Goal: Transaction & Acquisition: Purchase product/service

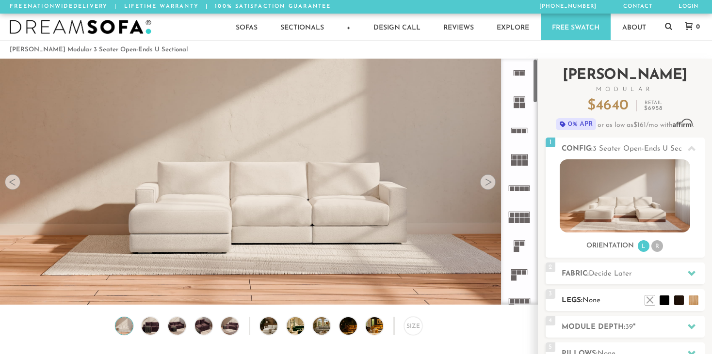
click at [619, 303] on h2 "Legs: None" at bounding box center [633, 300] width 143 height 11
click at [650, 302] on li at bounding box center [635, 286] width 39 height 39
click at [691, 302] on li at bounding box center [678, 286] width 39 height 39
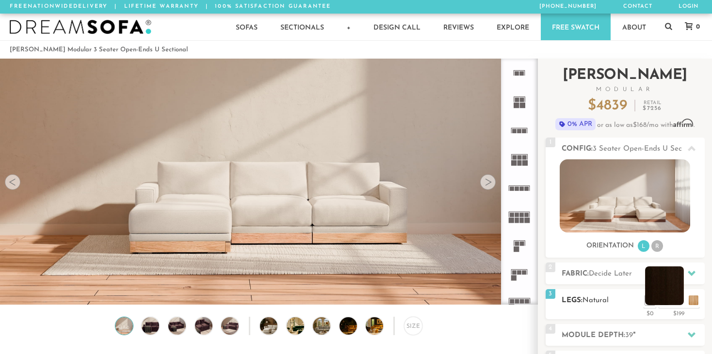
click at [677, 301] on li at bounding box center [664, 286] width 39 height 39
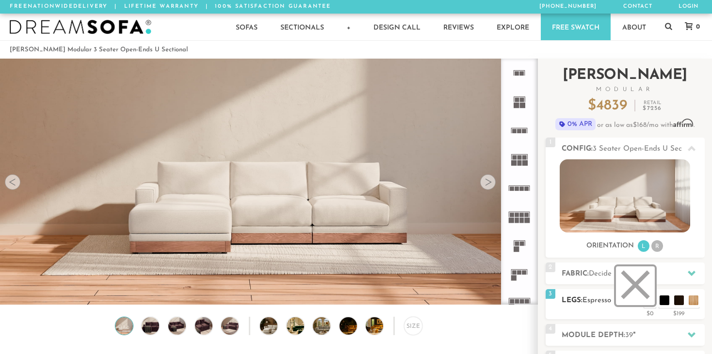
click at [650, 303] on li at bounding box center [635, 286] width 39 height 39
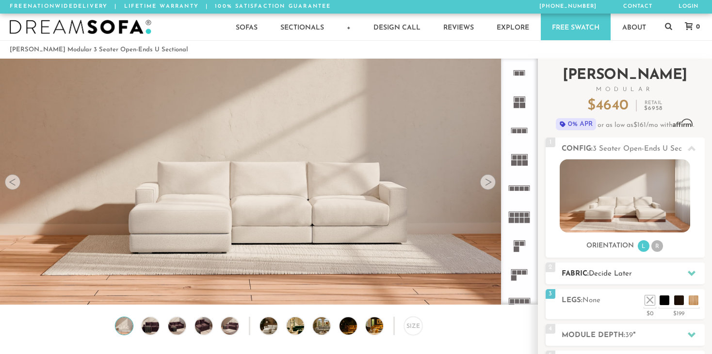
click at [680, 275] on h2 "Fabric: Decide Later" at bounding box center [633, 274] width 143 height 11
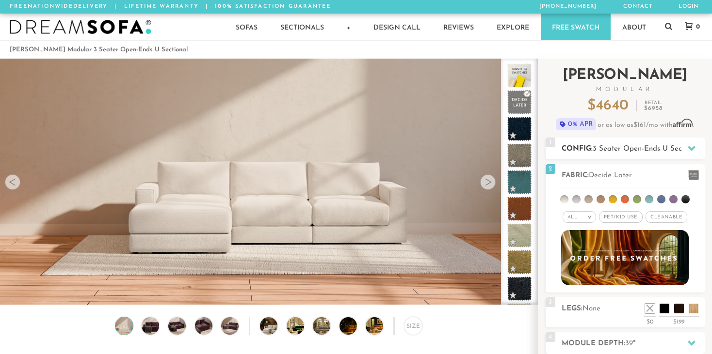
click at [660, 151] on span "3 Seater Open-Ends U Sectional" at bounding box center [647, 148] width 108 height 7
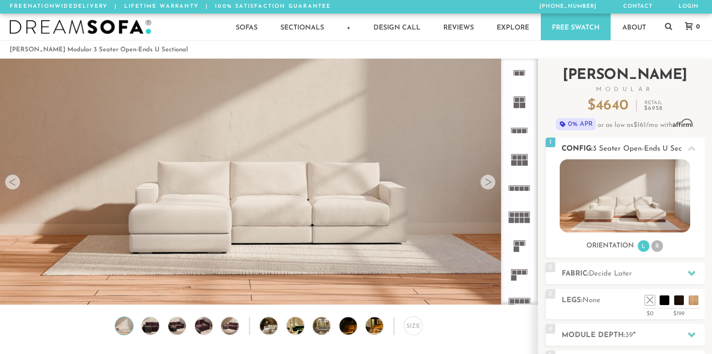
click at [658, 248] on li "R" at bounding box center [657, 247] width 12 height 12
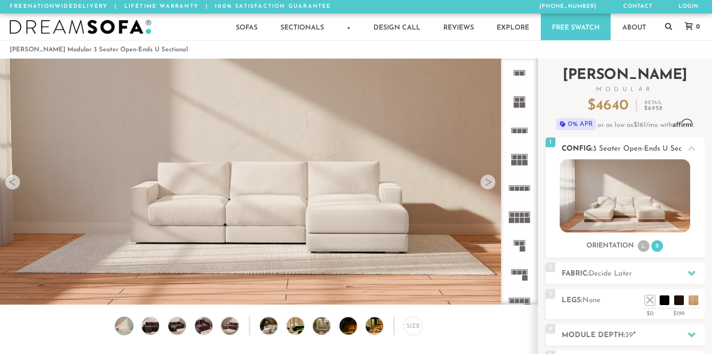
click at [642, 248] on li "L" at bounding box center [644, 247] width 12 height 12
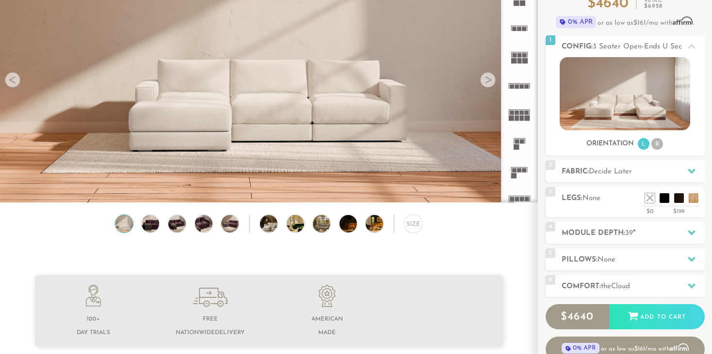
scroll to position [89, 0]
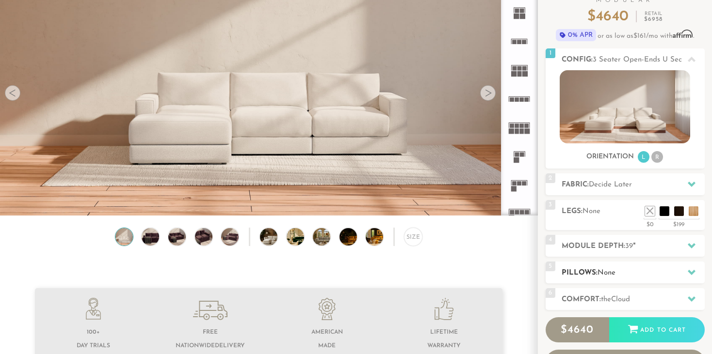
click at [640, 272] on h2 "Pillows: None" at bounding box center [633, 273] width 143 height 11
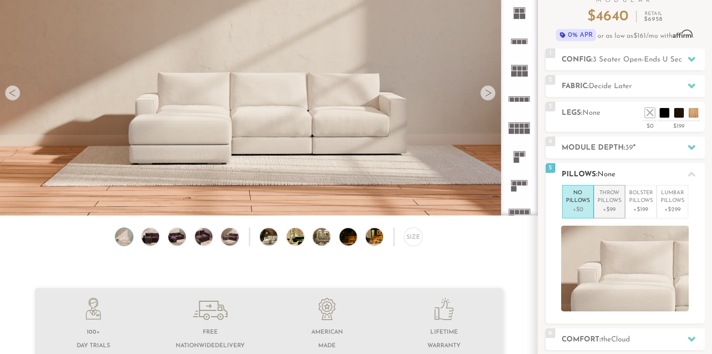
click at [607, 207] on p "+$99" at bounding box center [609, 210] width 24 height 9
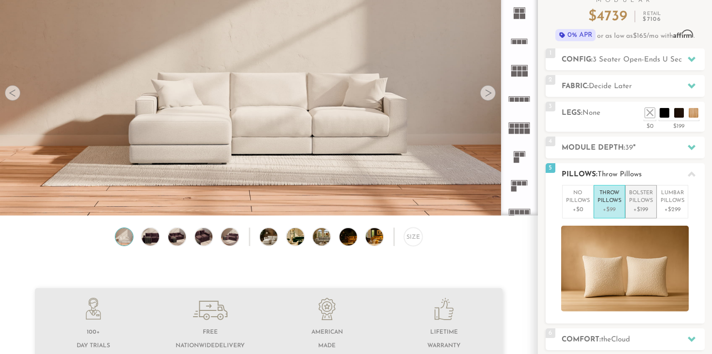
click at [639, 208] on p "+$199" at bounding box center [641, 210] width 24 height 9
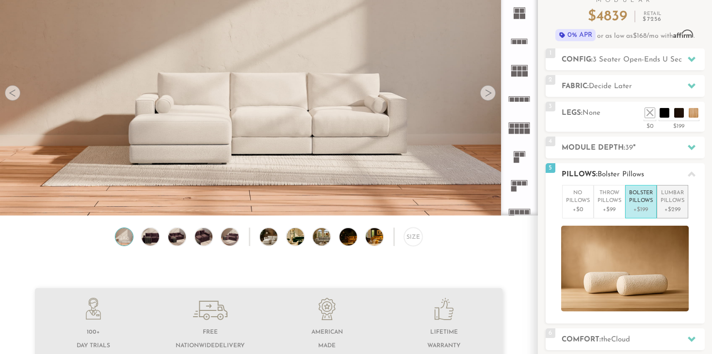
click at [665, 205] on p "Lumbar Pillows" at bounding box center [672, 198] width 24 height 16
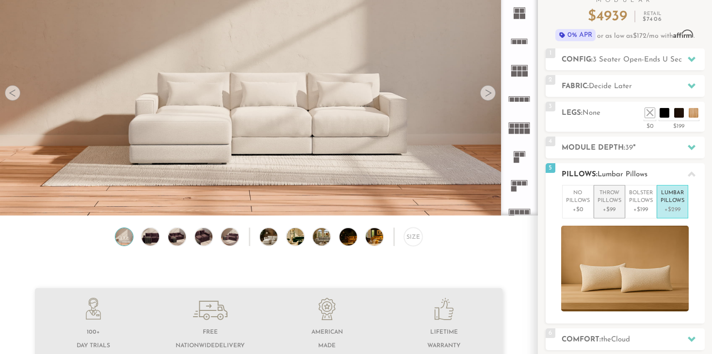
click at [603, 206] on p "+$99" at bounding box center [609, 210] width 24 height 9
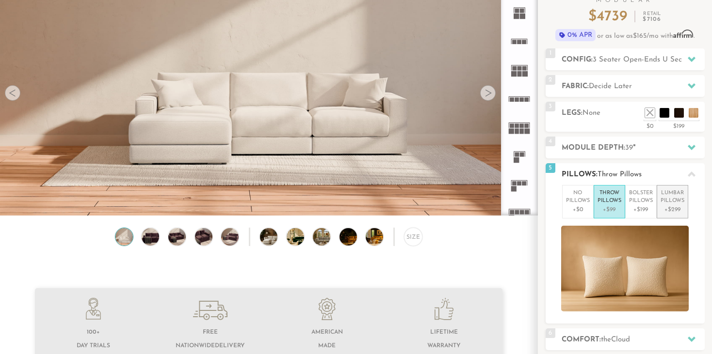
click at [670, 203] on p "Lumbar Pillows" at bounding box center [672, 198] width 24 height 16
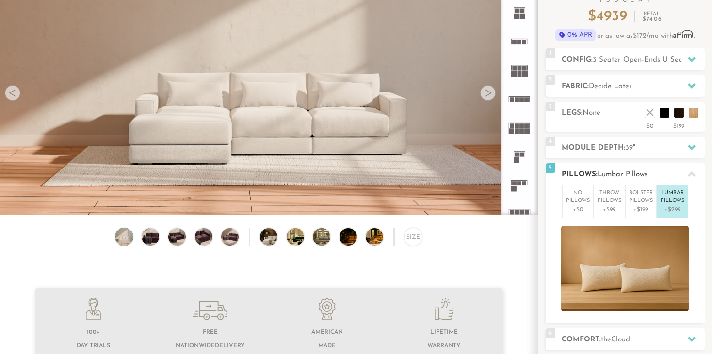
click at [676, 177] on h2 "Pillows: Lumbar Pillows" at bounding box center [633, 174] width 143 height 11
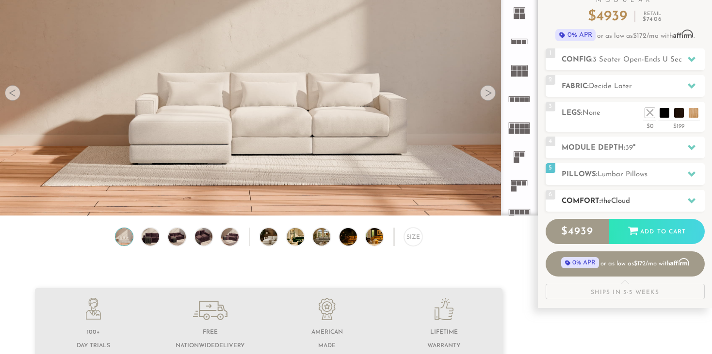
click at [666, 200] on h2 "Comfort: the Cloud" at bounding box center [633, 201] width 143 height 11
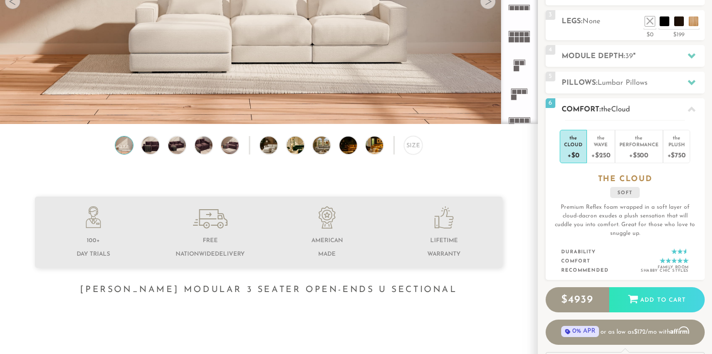
scroll to position [181, 0]
click at [673, 141] on div "Plush" at bounding box center [676, 144] width 18 height 7
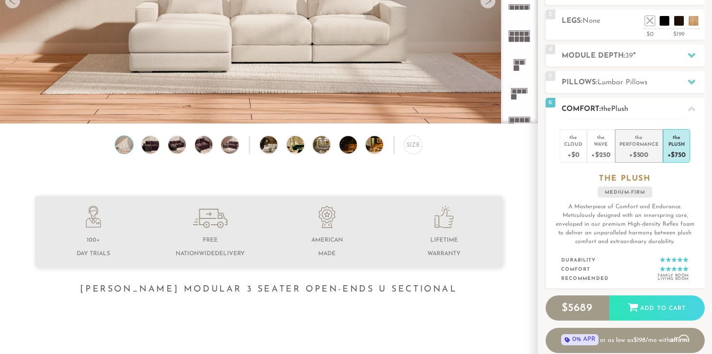
click at [653, 143] on div "Performance" at bounding box center [638, 144] width 39 height 7
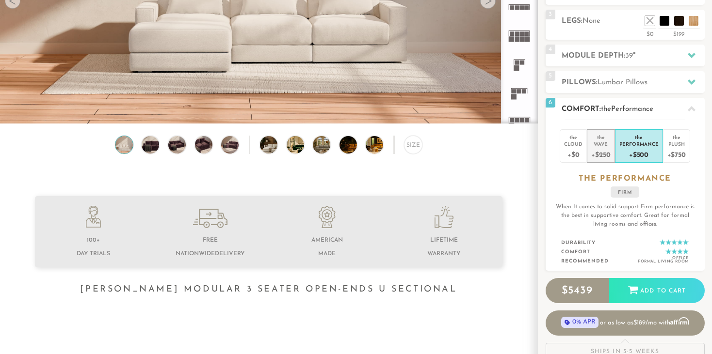
click at [610, 148] on div "+$250" at bounding box center [600, 154] width 19 height 14
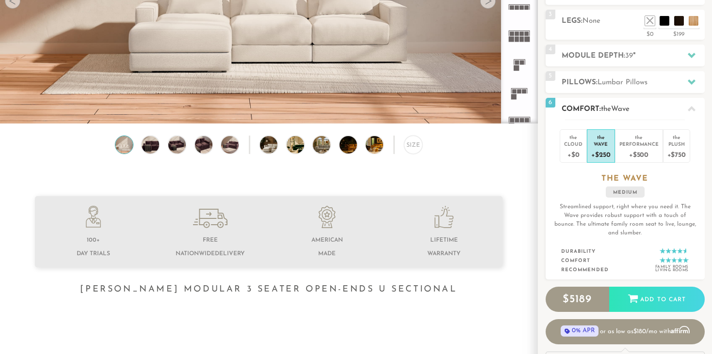
click at [587, 148] on li "the Wave +$250" at bounding box center [601, 145] width 28 height 33
click at [580, 147] on div "+$0" at bounding box center [573, 154] width 18 height 14
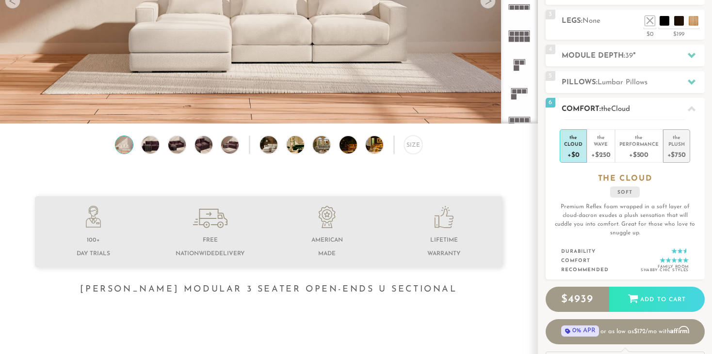
click at [677, 149] on div "+$750" at bounding box center [676, 154] width 18 height 14
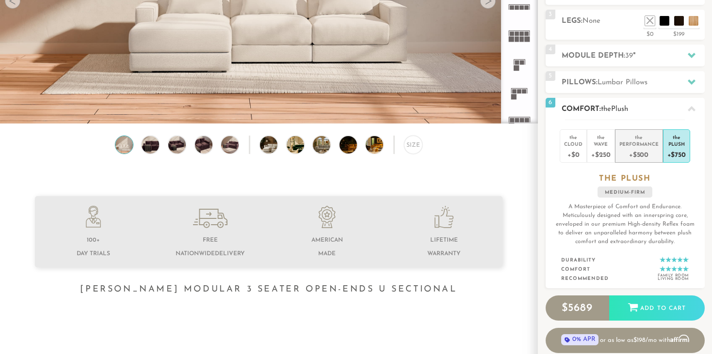
click at [652, 151] on div "+$500" at bounding box center [638, 154] width 39 height 14
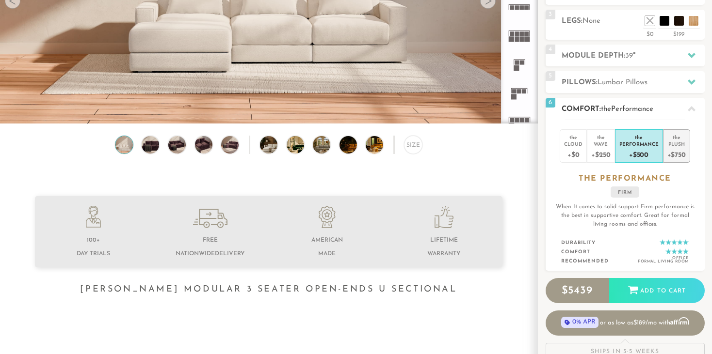
click at [669, 149] on div "+$750" at bounding box center [676, 154] width 18 height 14
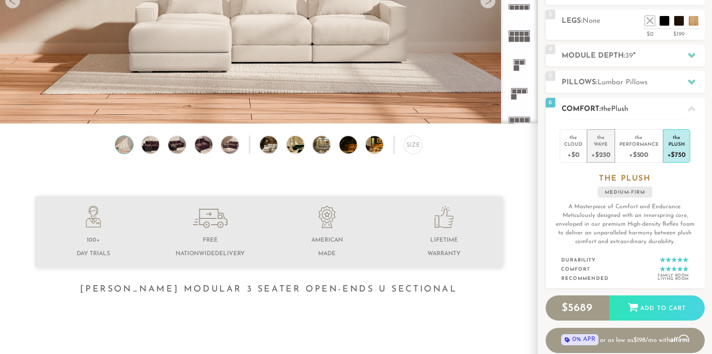
click at [603, 144] on div "Wave" at bounding box center [600, 144] width 19 height 7
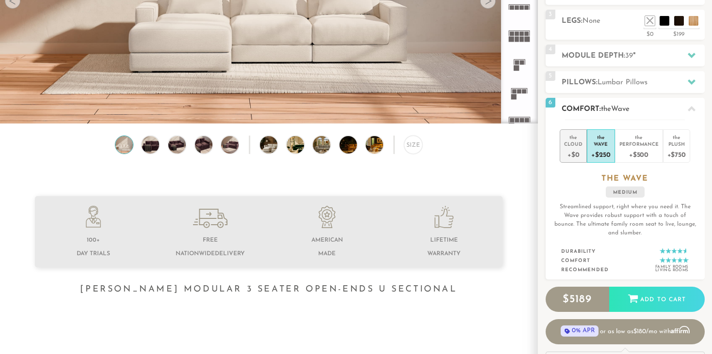
click at [579, 145] on div "Cloud" at bounding box center [573, 144] width 18 height 7
click at [604, 151] on div "+$250" at bounding box center [600, 154] width 19 height 14
click at [630, 145] on div "Performance" at bounding box center [638, 144] width 39 height 7
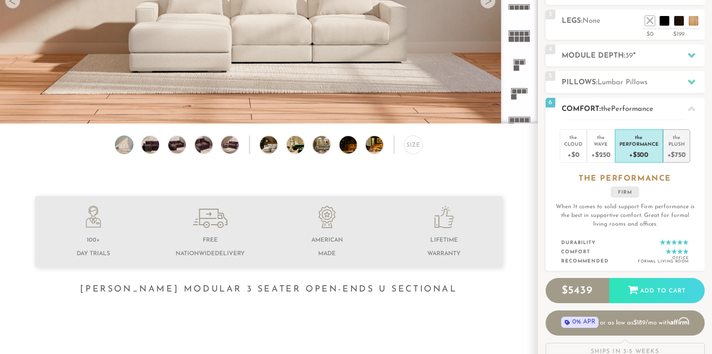
click at [670, 145] on div "Plush" at bounding box center [676, 144] width 18 height 7
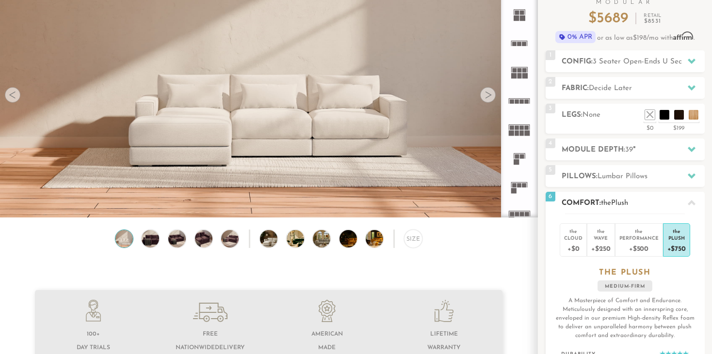
scroll to position [77, 0]
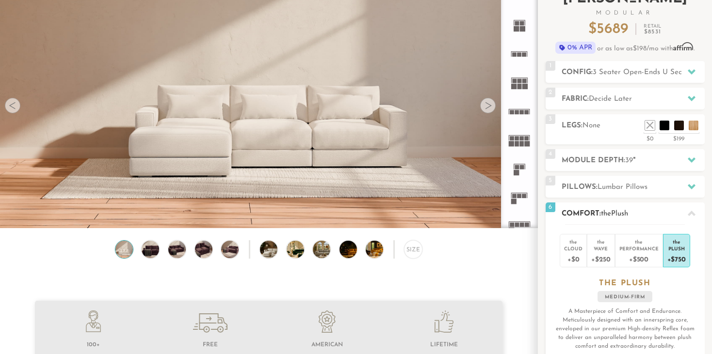
click at [690, 213] on icon at bounding box center [692, 213] width 8 height 5
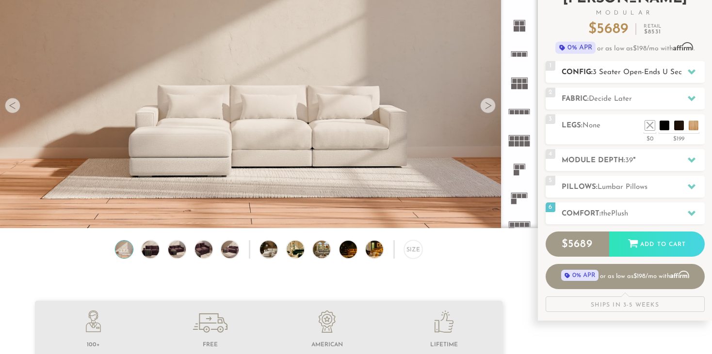
click at [645, 72] on span "3 Seater Open-Ends U Sectional" at bounding box center [647, 72] width 108 height 7
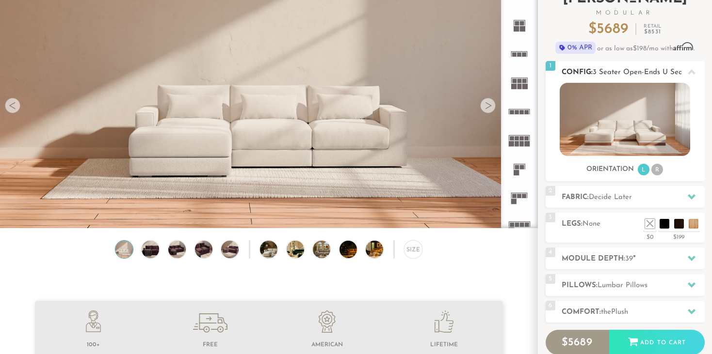
click at [645, 72] on span "3 Seater Open-Ends U Sectional" at bounding box center [647, 72] width 108 height 7
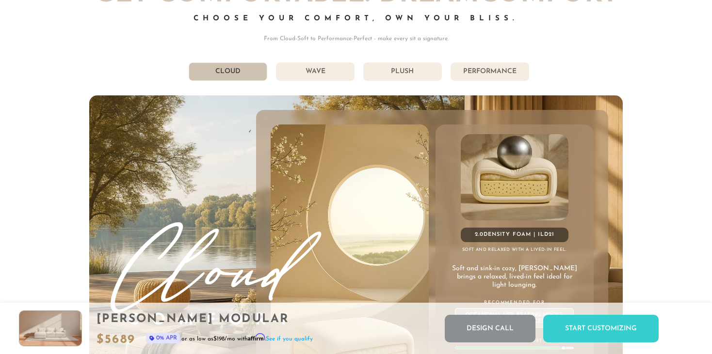
scroll to position [5164, 0]
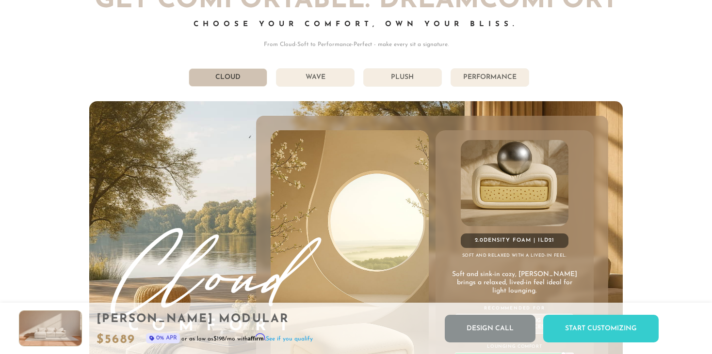
click at [485, 81] on li "Performance" at bounding box center [489, 77] width 79 height 18
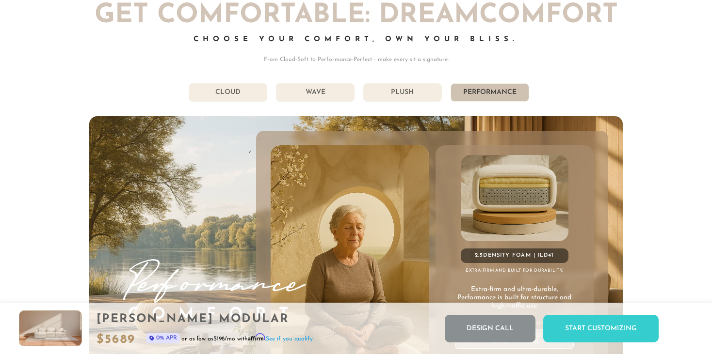
scroll to position [5148, 0]
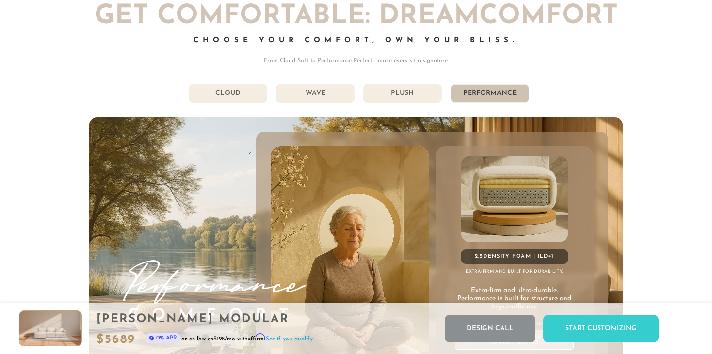
click at [241, 97] on li "Cloud" at bounding box center [228, 93] width 79 height 18
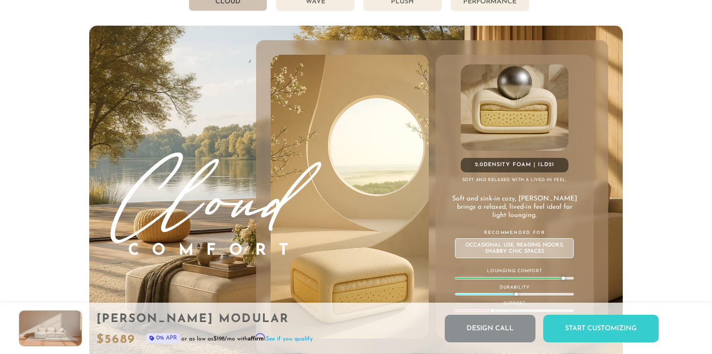
scroll to position [5233, 0]
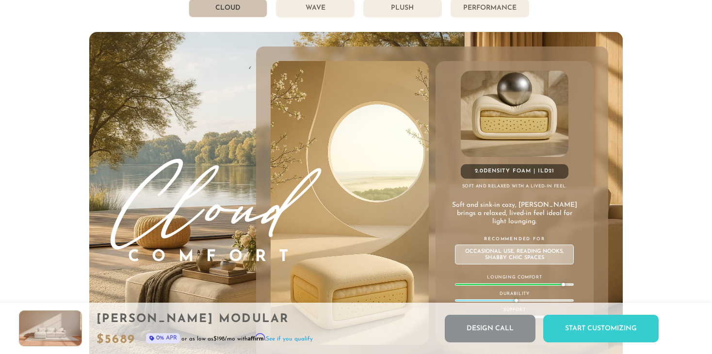
click at [325, 12] on li "Wave" at bounding box center [315, 8] width 79 height 18
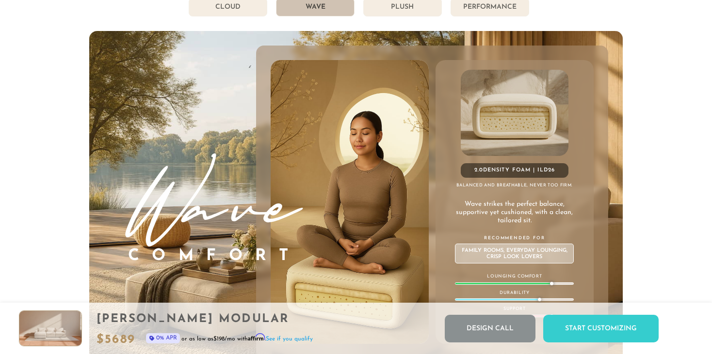
scroll to position [5225, 0]
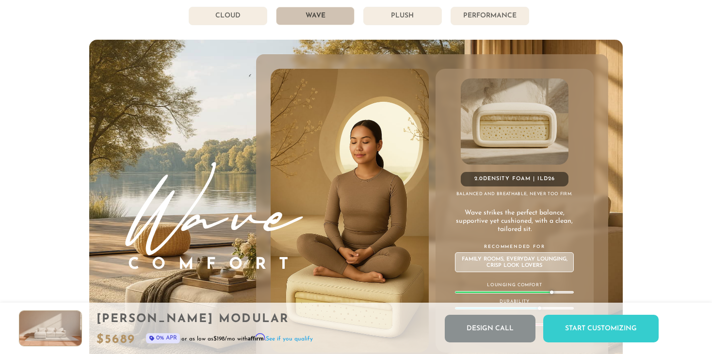
click at [382, 19] on li "Plush" at bounding box center [402, 16] width 79 height 18
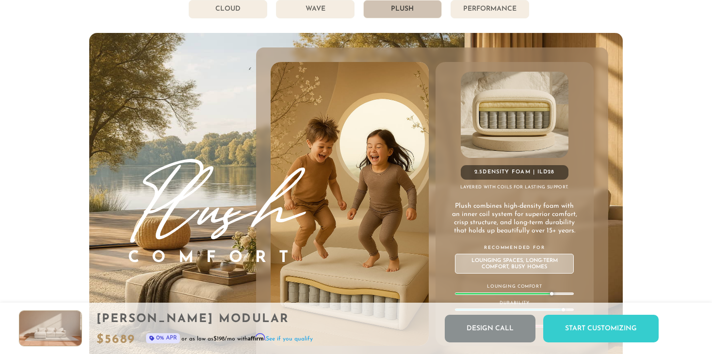
scroll to position [5206, 0]
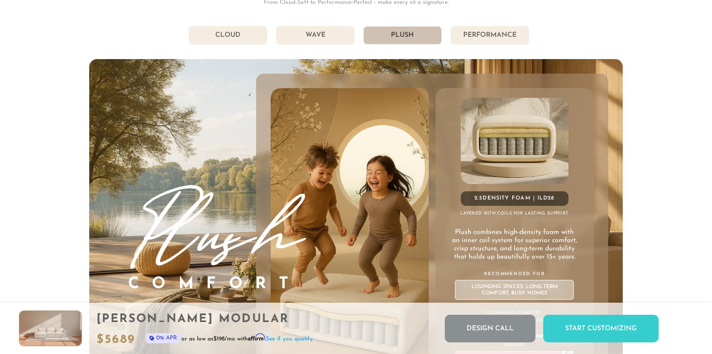
click at [244, 38] on li "Cloud" at bounding box center [228, 35] width 79 height 18
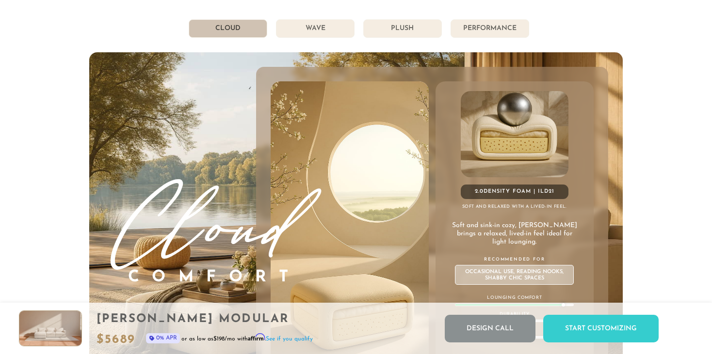
scroll to position [5202, 0]
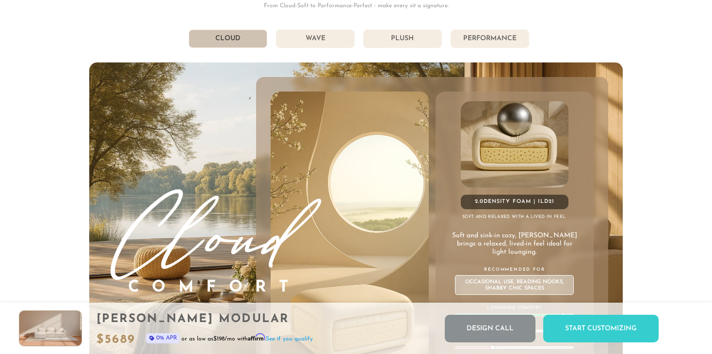
click at [306, 48] on li "Wave" at bounding box center [315, 39] width 79 height 18
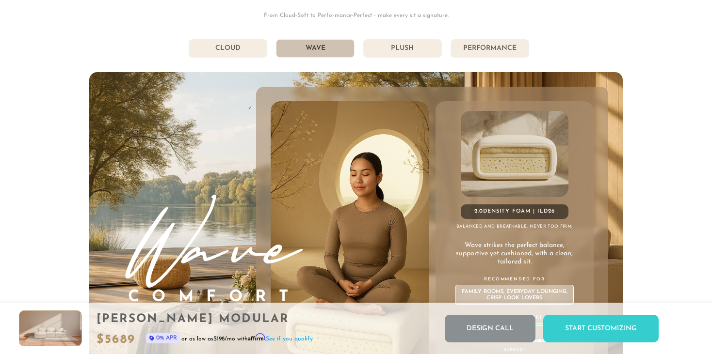
scroll to position [5187, 0]
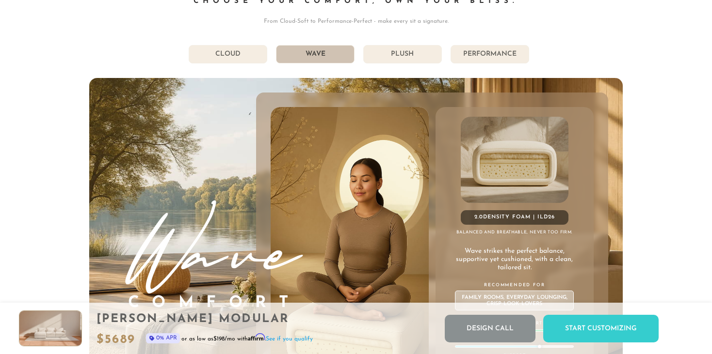
click at [386, 61] on li "Plush" at bounding box center [402, 54] width 79 height 18
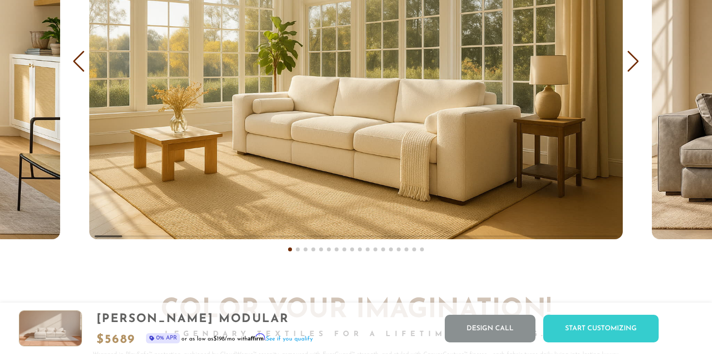
scroll to position [5862, 0]
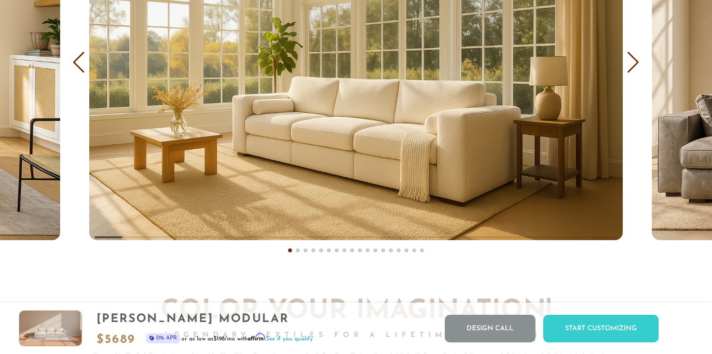
click at [634, 68] on div "Next slide" at bounding box center [632, 62] width 13 height 21
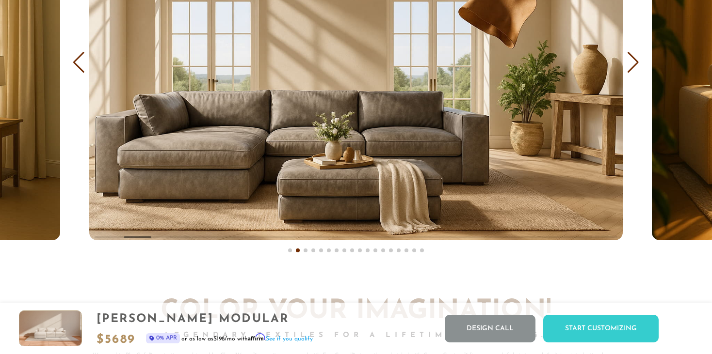
click at [634, 68] on div "Next slide" at bounding box center [632, 62] width 13 height 21
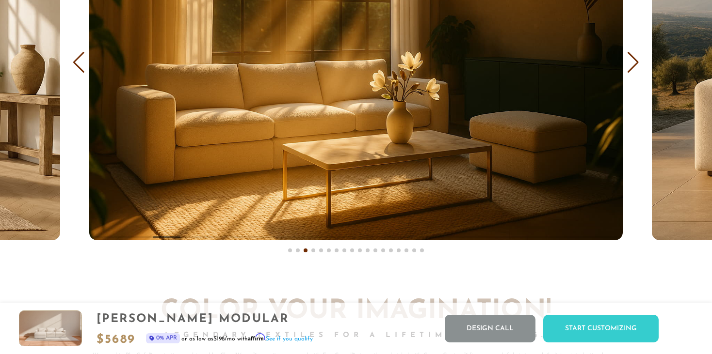
click at [634, 68] on div "Next slide" at bounding box center [632, 62] width 13 height 21
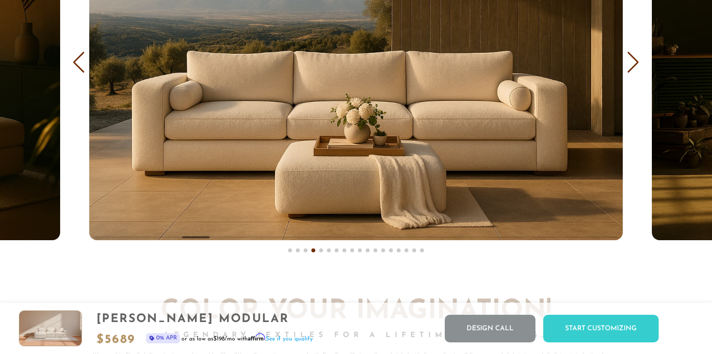
click at [634, 68] on div "Next slide" at bounding box center [632, 62] width 13 height 21
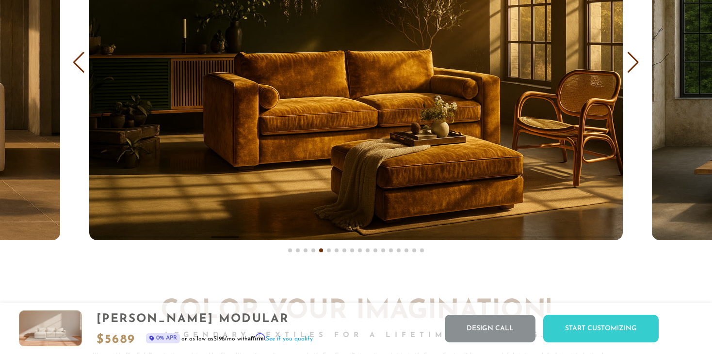
click at [634, 68] on div "Next slide" at bounding box center [632, 62] width 13 height 21
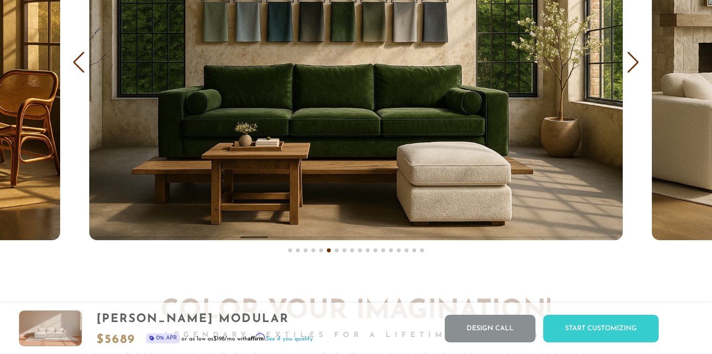
click at [634, 68] on div "Next slide" at bounding box center [632, 62] width 13 height 21
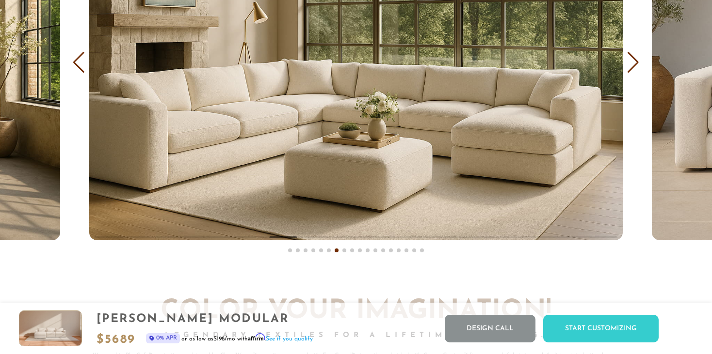
click at [634, 68] on div "Next slide" at bounding box center [632, 62] width 13 height 21
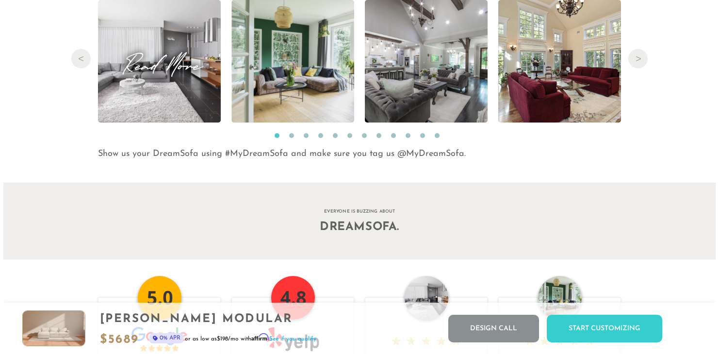
scroll to position [9989, 0]
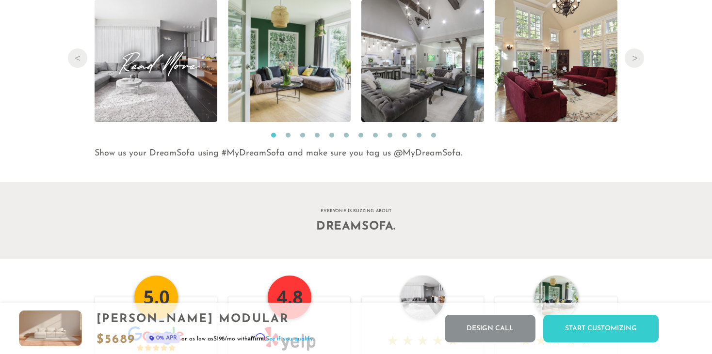
click at [191, 103] on img at bounding box center [156, 61] width 184 height 123
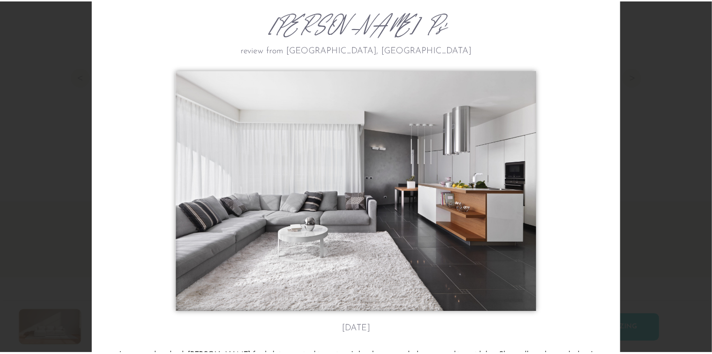
scroll to position [27, 0]
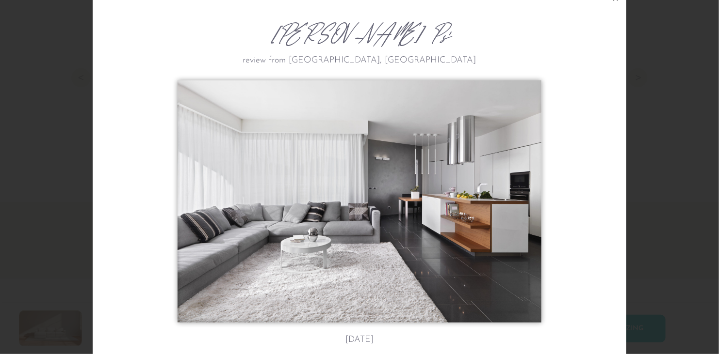
click at [649, 197] on div "[PERSON_NAME] P's review from [GEOGRAPHIC_DATA], [GEOGRAPHIC_DATA] [DATE] Just …" at bounding box center [359, 177] width 719 height 354
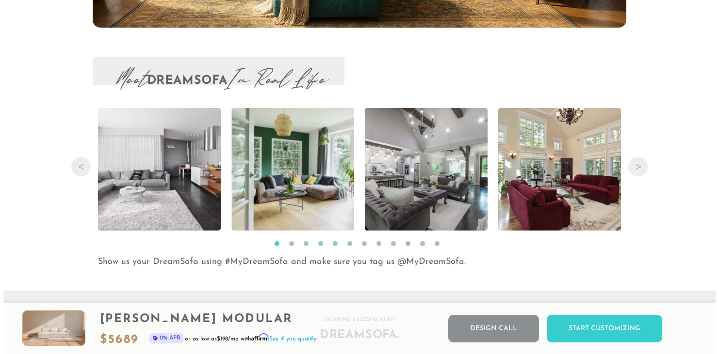
scroll to position [9882, 0]
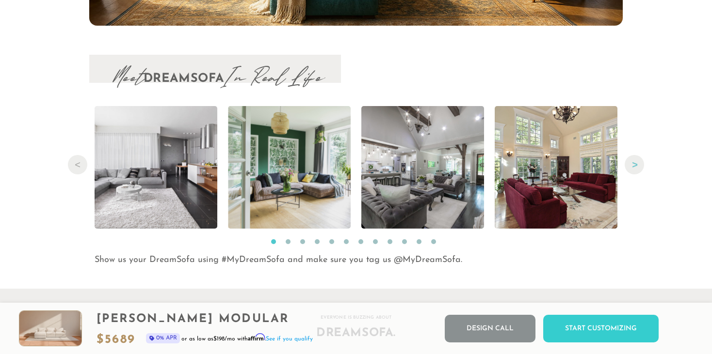
click at [634, 168] on button "Next" at bounding box center [634, 164] width 19 height 19
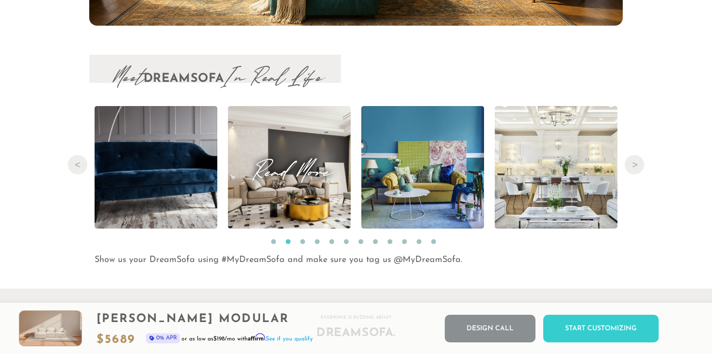
click at [301, 188] on img at bounding box center [289, 167] width 221 height 123
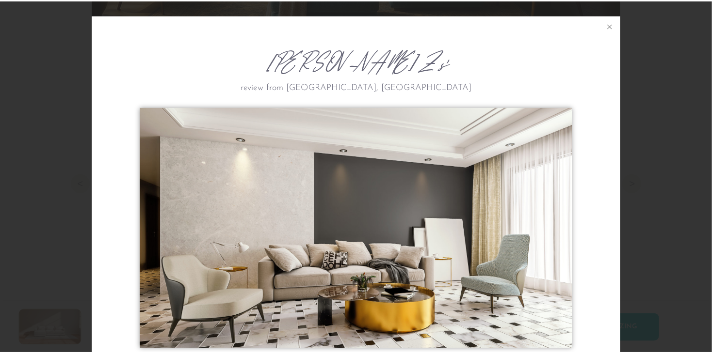
scroll to position [10792, 712]
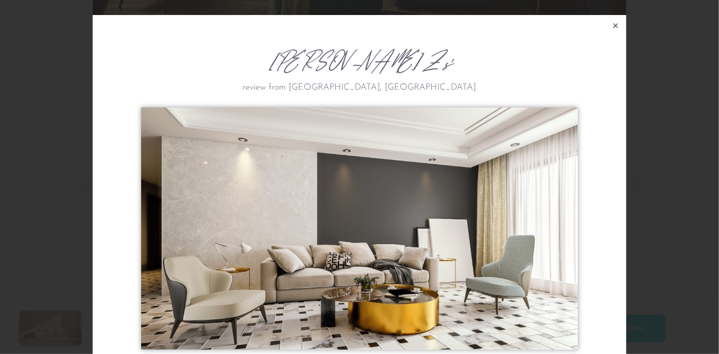
click at [610, 30] on icon at bounding box center [616, 26] width 12 height 12
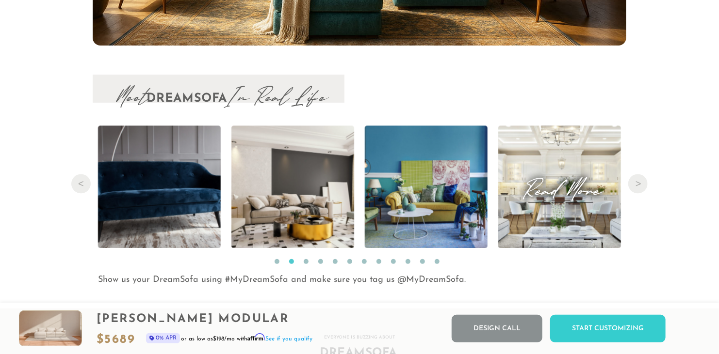
scroll to position [10774, 705]
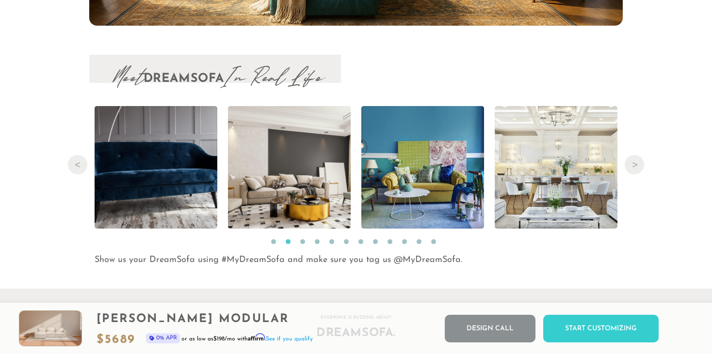
click at [626, 173] on div "Meet DreamSofa In Real Life Previous Read More Read More Read More Read More Re…" at bounding box center [356, 161] width 712 height 212
click at [631, 171] on button "Next" at bounding box center [634, 164] width 19 height 19
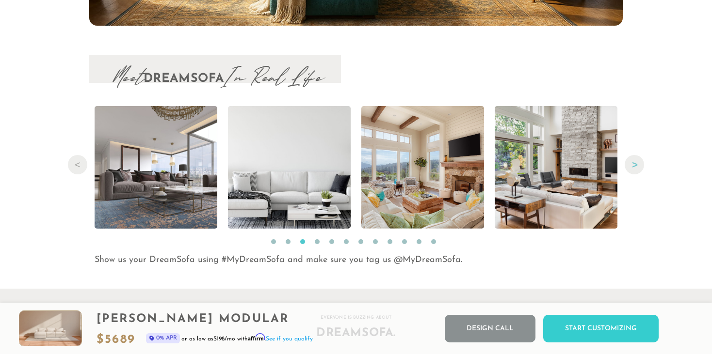
click at [632, 171] on button "Next" at bounding box center [634, 164] width 19 height 19
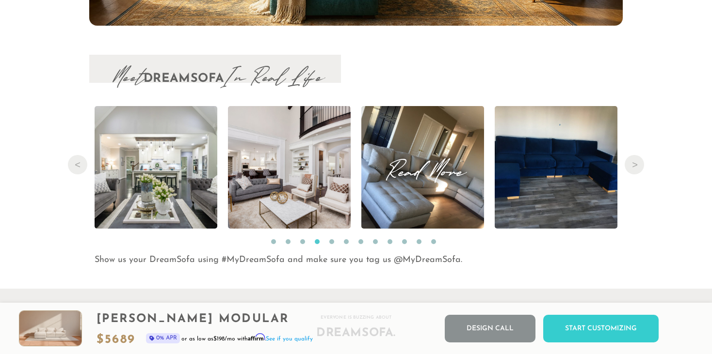
click at [455, 188] on img at bounding box center [422, 167] width 163 height 123
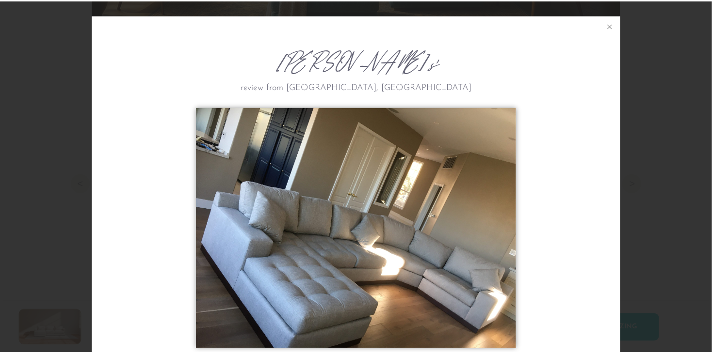
scroll to position [10792, 712]
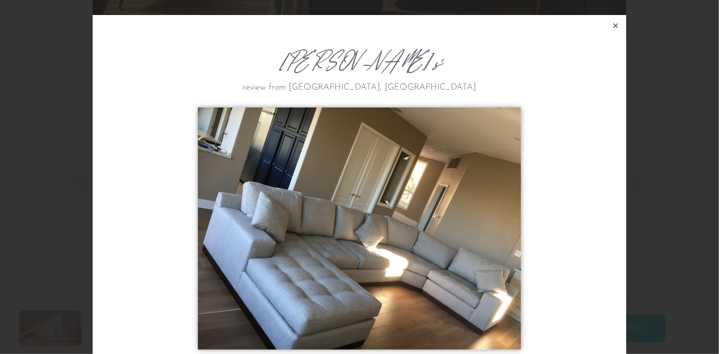
click at [614, 27] on icon at bounding box center [616, 26] width 12 height 12
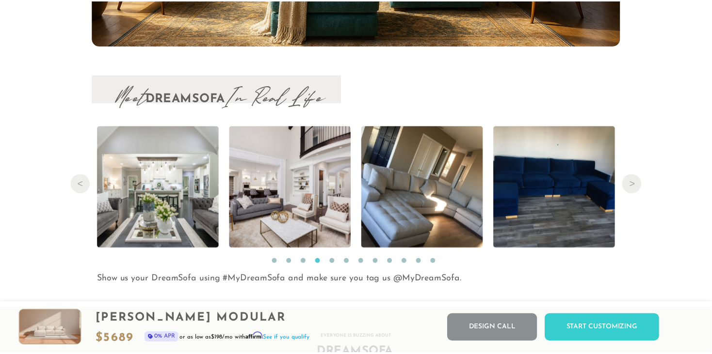
scroll to position [10774, 705]
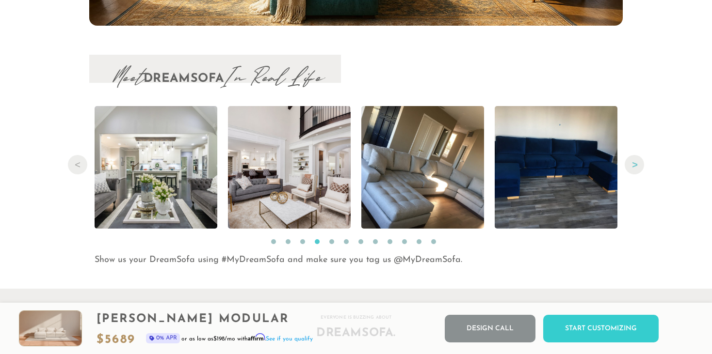
click at [634, 167] on button "Next" at bounding box center [634, 164] width 19 height 19
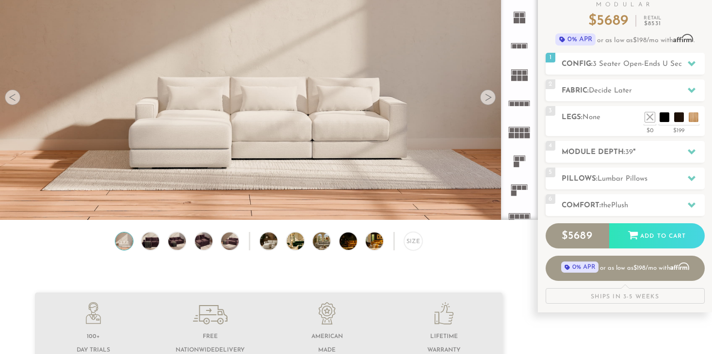
scroll to position [92, 0]
